Goal: Task Accomplishment & Management: Complete application form

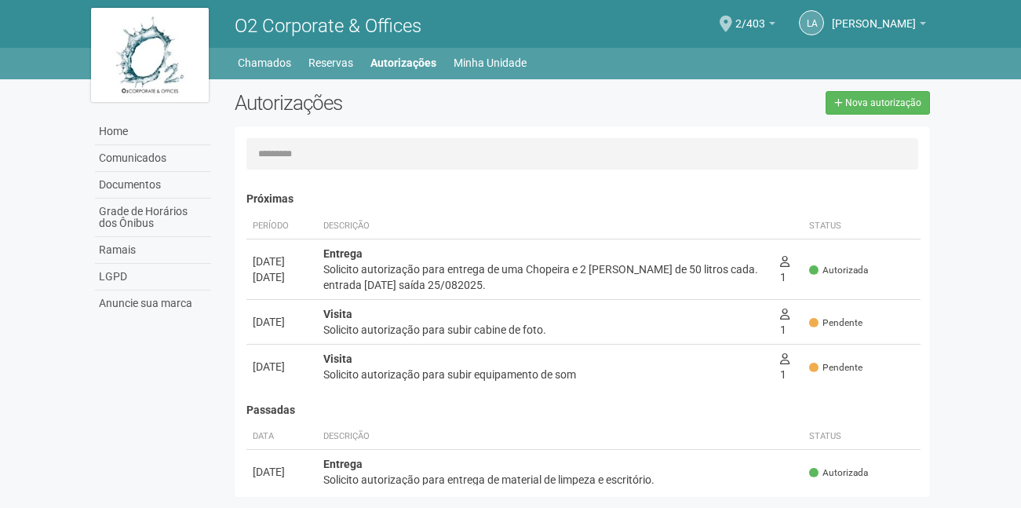
scroll to position [24, 0]
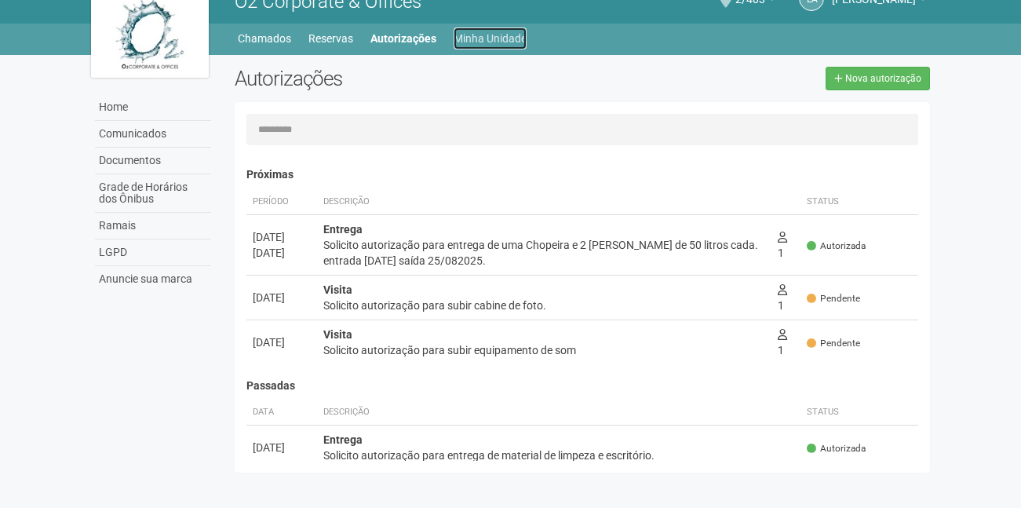
click at [487, 39] on link "Minha Unidade" at bounding box center [490, 38] width 73 height 22
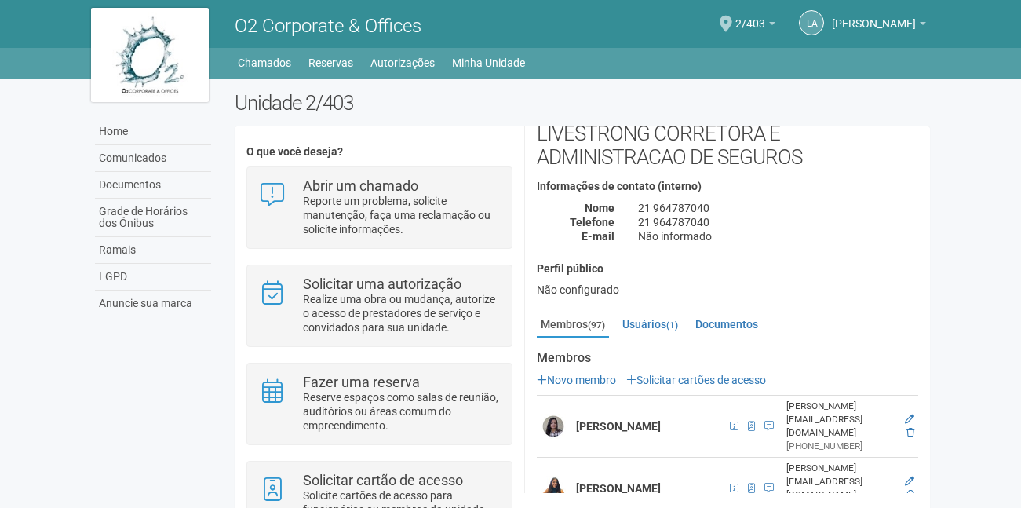
scroll to position [78, 0]
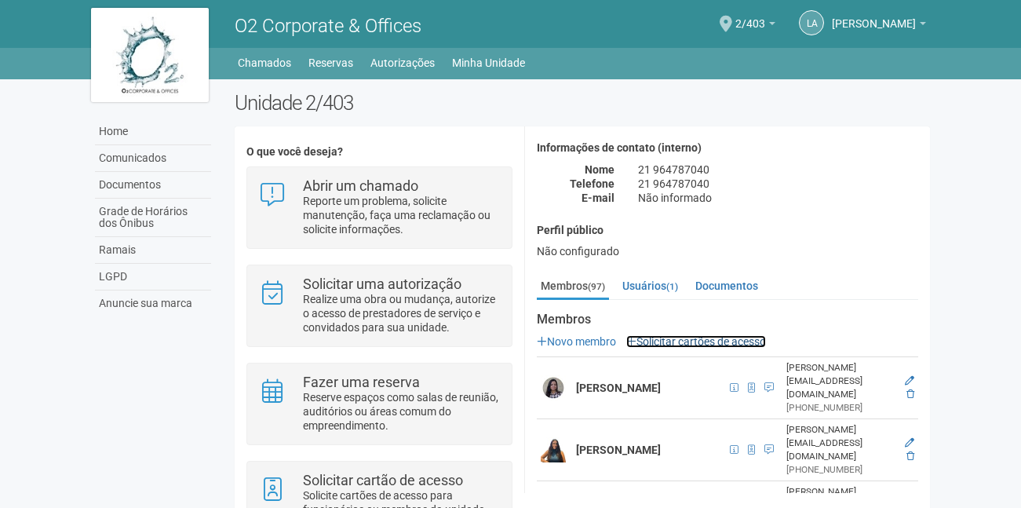
click at [706, 339] on link "Solicitar cartões de acesso" at bounding box center [696, 341] width 140 height 13
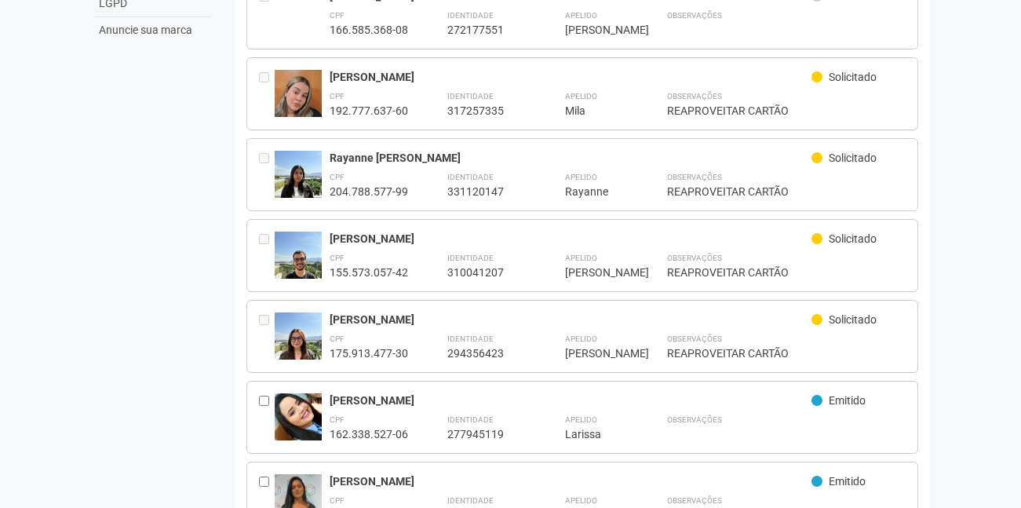
scroll to position [314, 0]
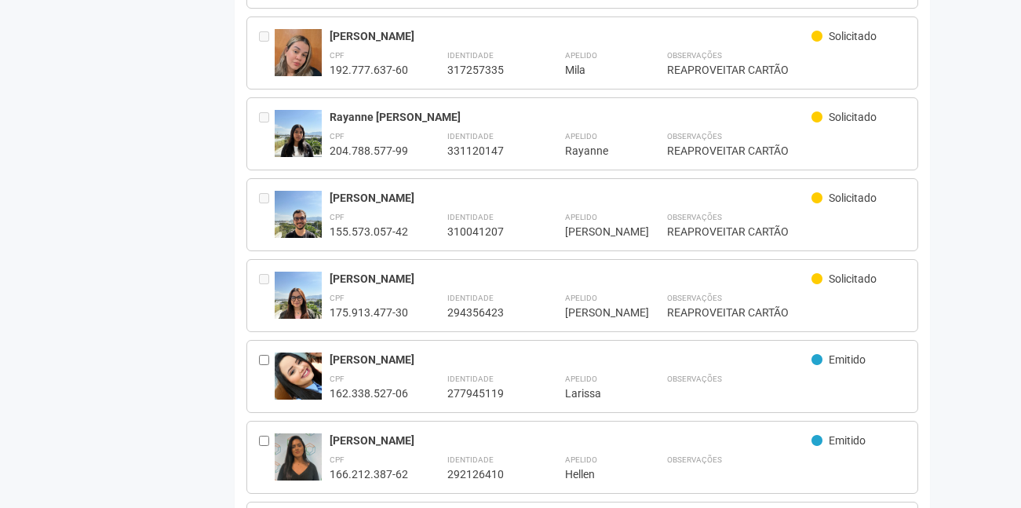
drag, startPoint x: 472, startPoint y: 271, endPoint x: 329, endPoint y: 272, distance: 142.8
click at [330, 272] on div "[PERSON_NAME]" at bounding box center [571, 279] width 483 height 14
